Goal: Check status: Check status

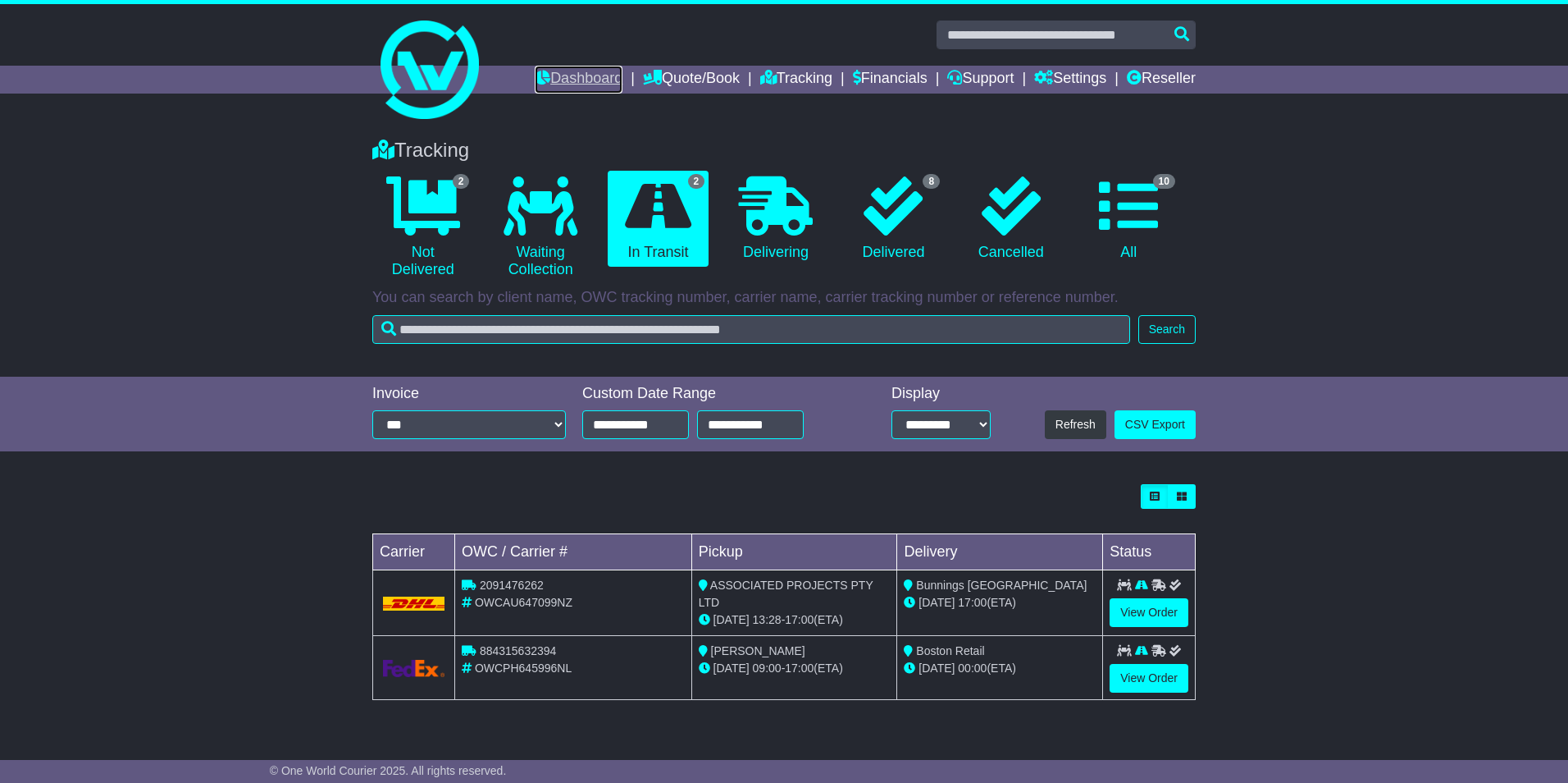
click at [561, 73] on link "Dashboard" at bounding box center [578, 80] width 88 height 28
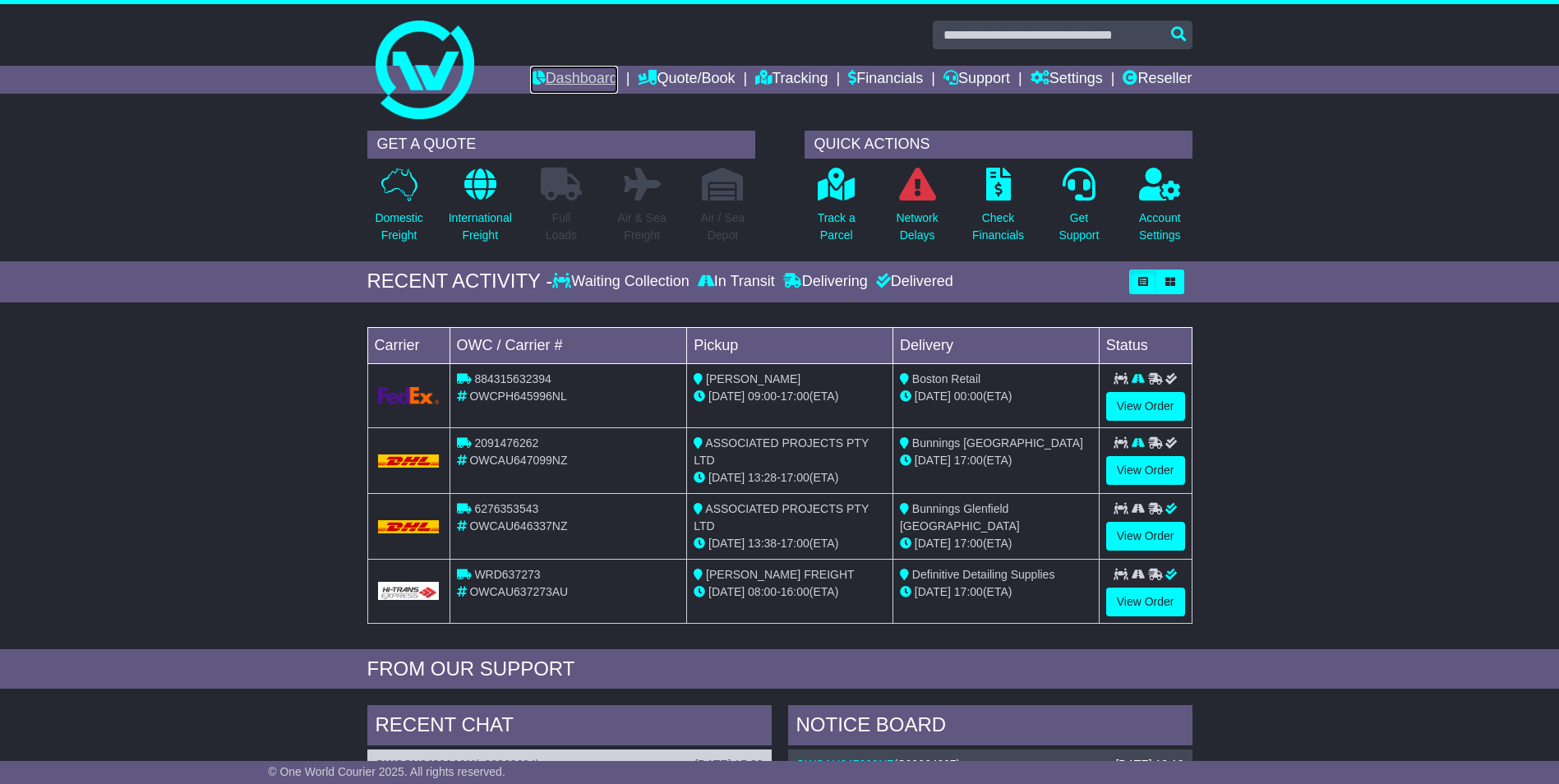
click at [549, 70] on link "Dashboard" at bounding box center [574, 80] width 88 height 28
click at [853, 224] on p "Track a Parcel" at bounding box center [836, 227] width 38 height 35
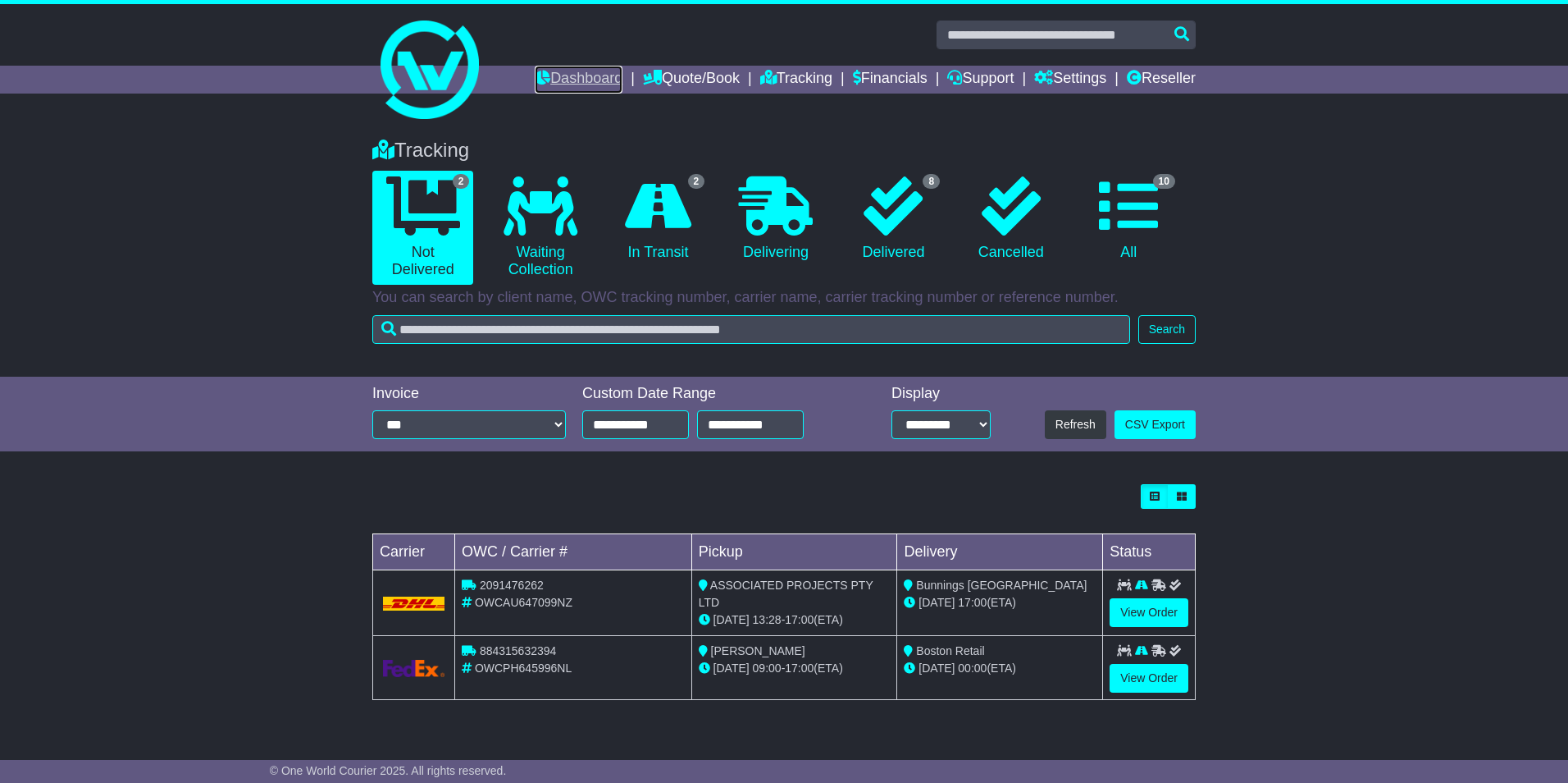
click at [580, 76] on link "Dashboard" at bounding box center [578, 80] width 88 height 28
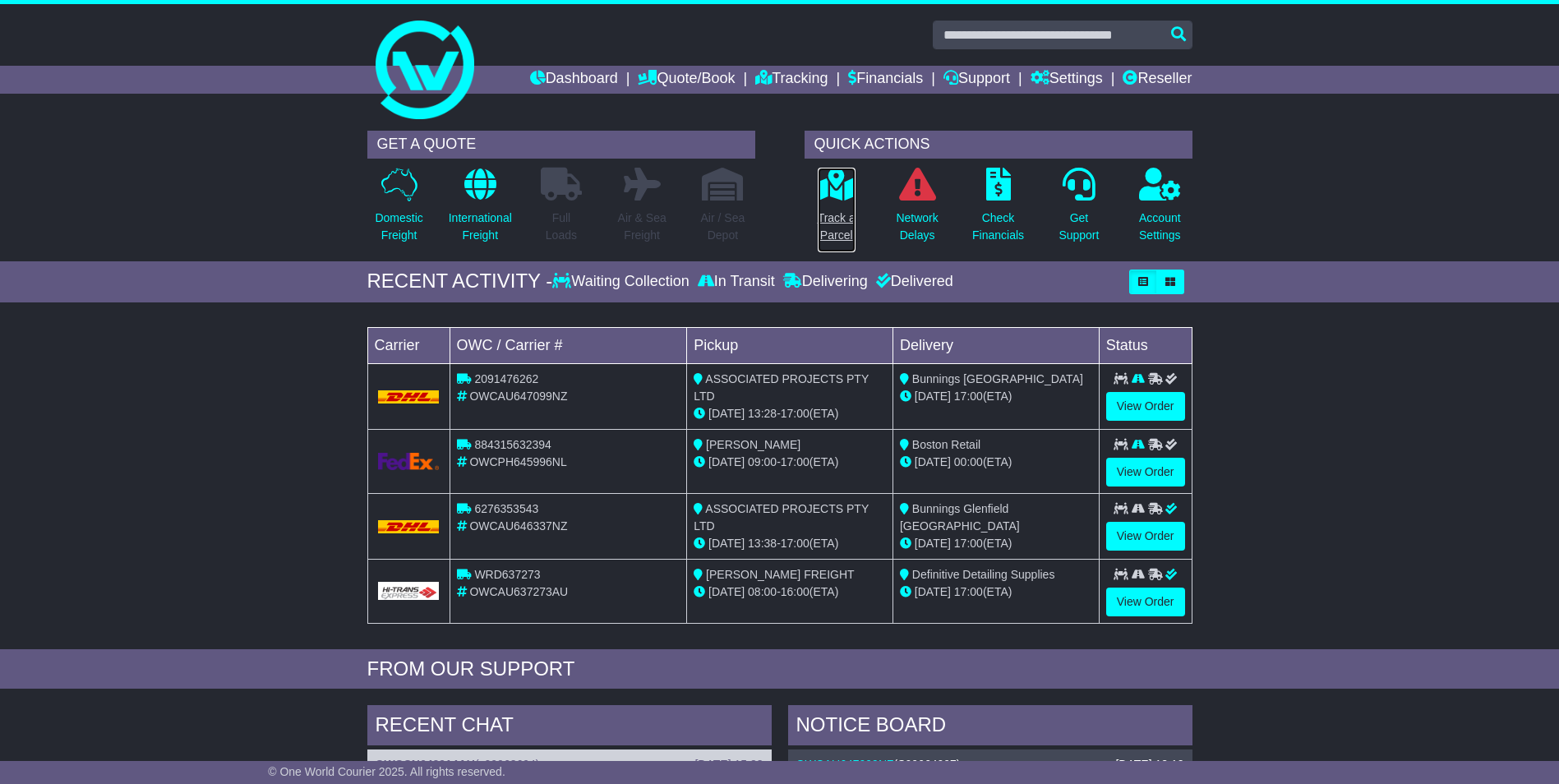
click at [828, 207] on link "Track a Parcel" at bounding box center [836, 210] width 39 height 86
